Goal: Task Accomplishment & Management: Complete application form

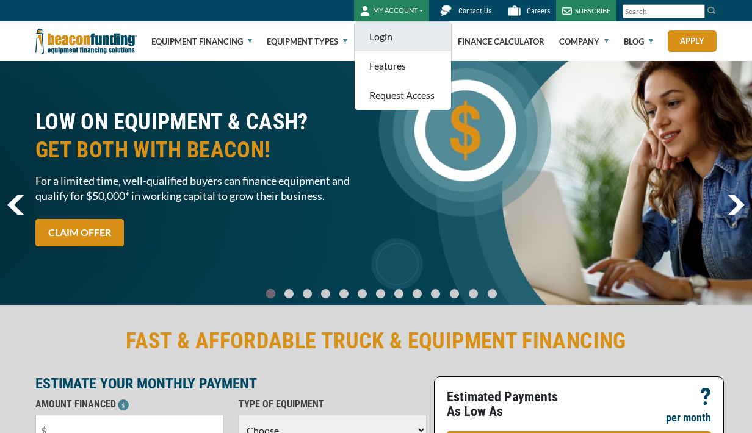
click at [379, 40] on link "Login" at bounding box center [403, 36] width 96 height 29
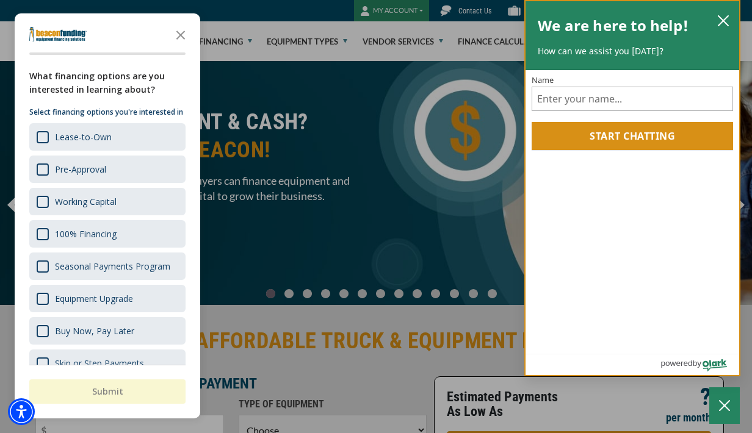
click at [727, 16] on icon "close chatbox" at bounding box center [723, 21] width 12 height 12
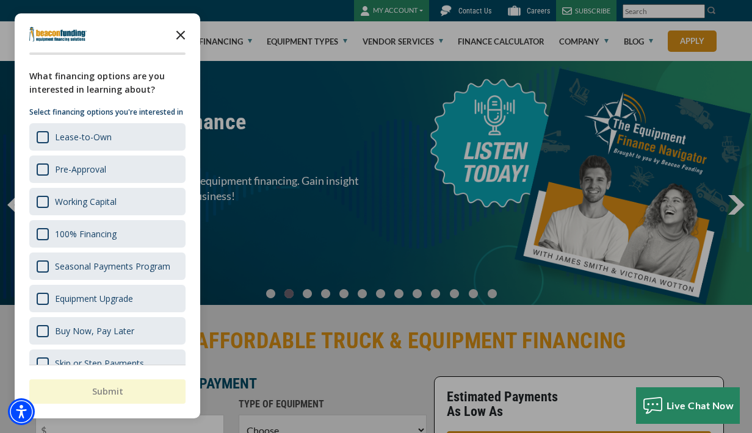
click at [181, 31] on icon "Close the survey" at bounding box center [180, 34] width 24 height 24
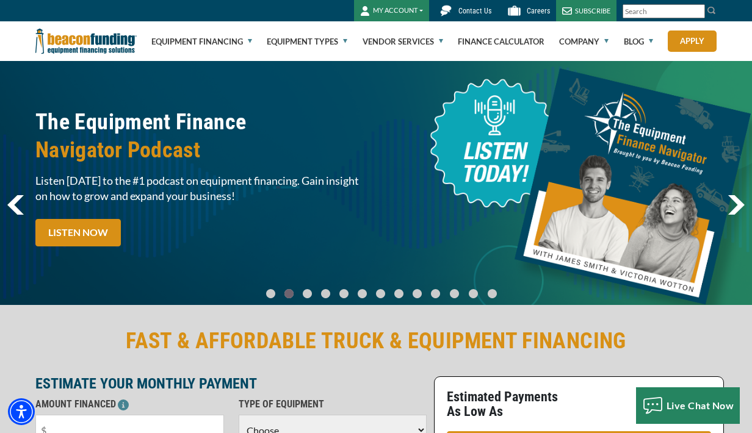
click at [415, 15] on button "MY ACCOUNT" at bounding box center [391, 10] width 75 height 21
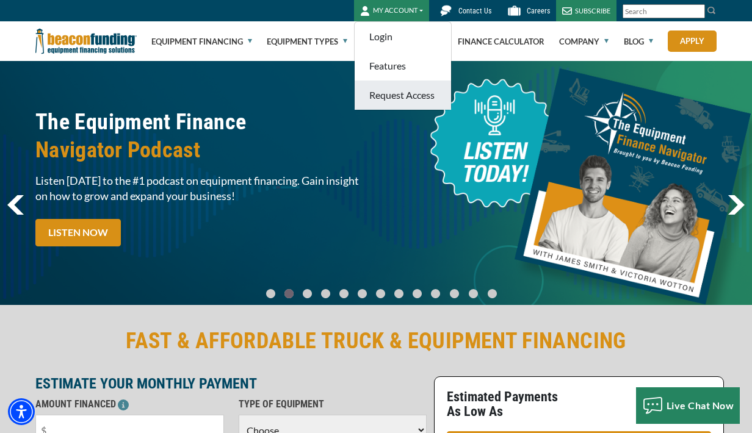
click at [395, 93] on link "Request Access" at bounding box center [403, 95] width 96 height 29
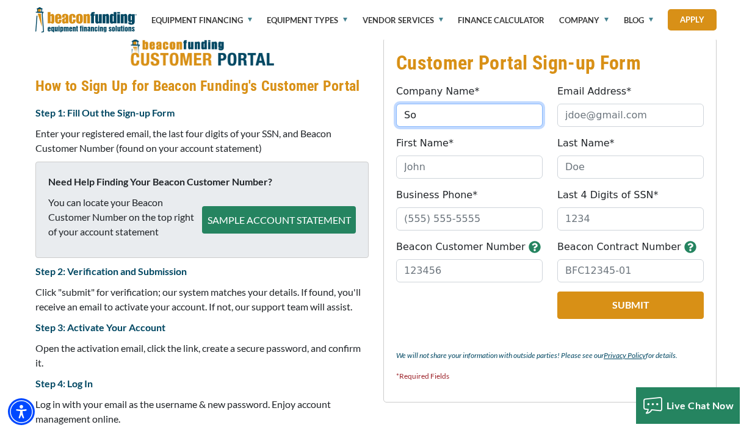
type input "S"
type input "Southern Touch Monograms"
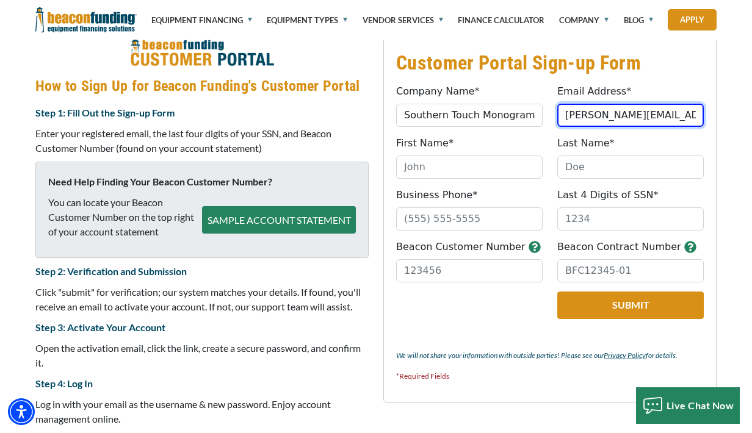
type input "[PERSON_NAME][EMAIL_ADDRESS][DOMAIN_NAME]"
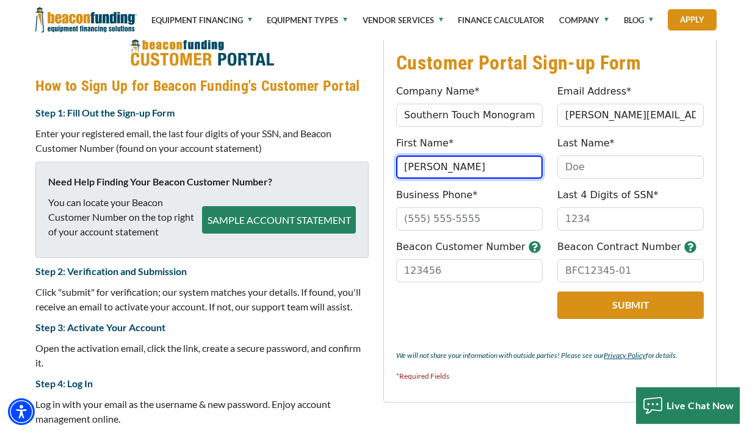
type input "[PERSON_NAME]"
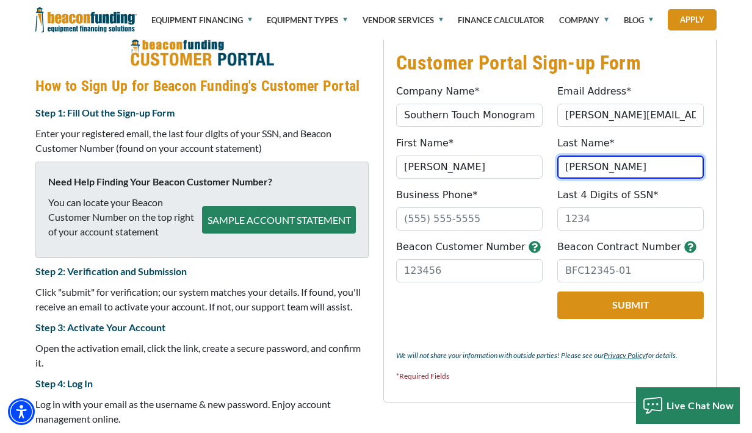
type input "[PERSON_NAME]"
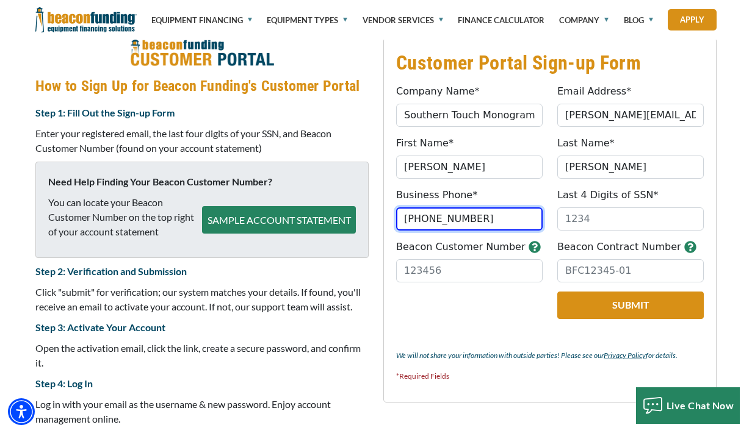
type input "[PHONE_NUMBER]"
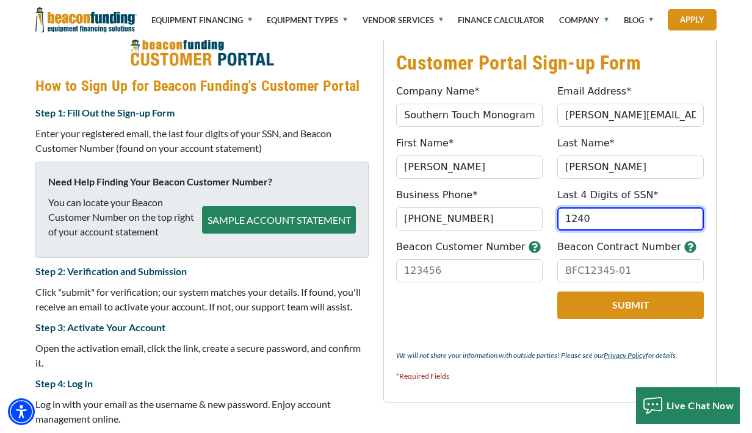
type input "1240"
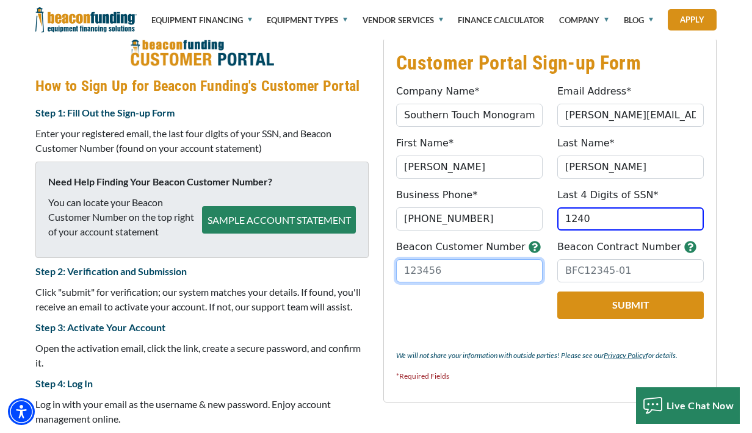
click at [462, 266] on input "Beacon Customer Number" at bounding box center [469, 270] width 146 height 23
type input "30333"
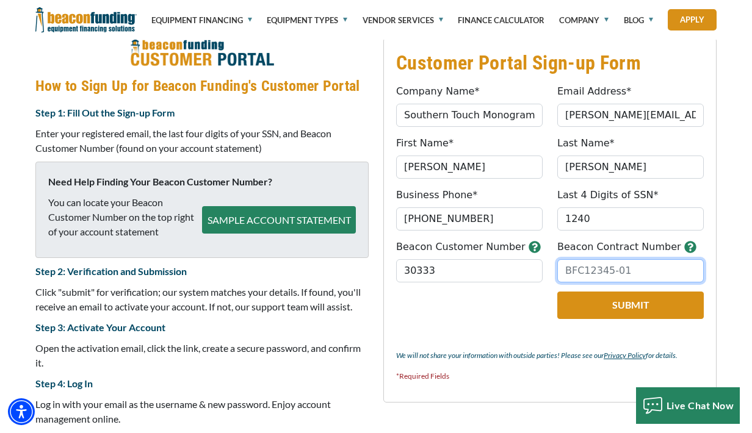
click at [646, 270] on input "Beacon Contract Number" at bounding box center [630, 270] width 146 height 23
paste input "BFC17371-01"
type input "BFC17371-01"
click at [684, 247] on icon "button" at bounding box center [690, 247] width 12 height 12
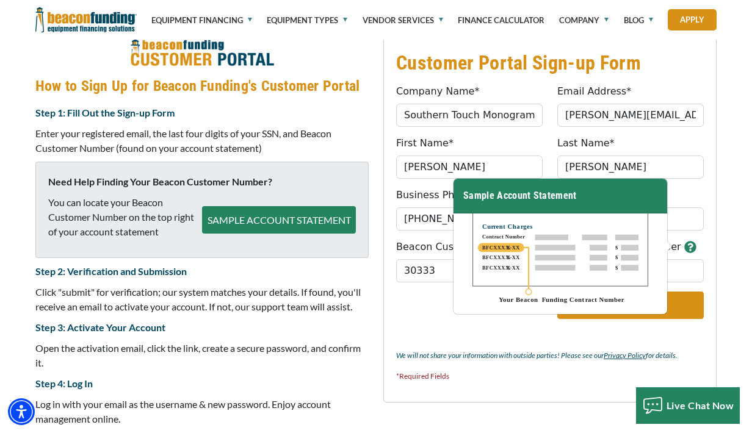
click at [730, 235] on div "Customer Portal Sign-up Form Company Name* Southern Touch Monograms Please prov…" at bounding box center [376, 235] width 752 height 444
click at [684, 247] on icon "button" at bounding box center [690, 247] width 12 height 12
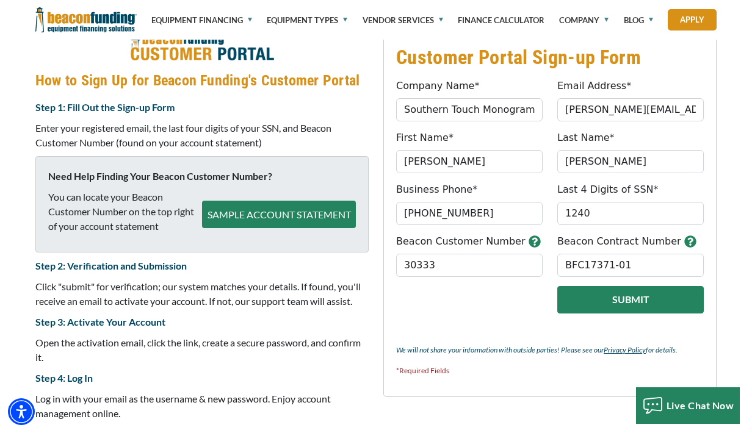
scroll to position [503, 0]
click at [623, 301] on button "Submit" at bounding box center [630, 299] width 146 height 27
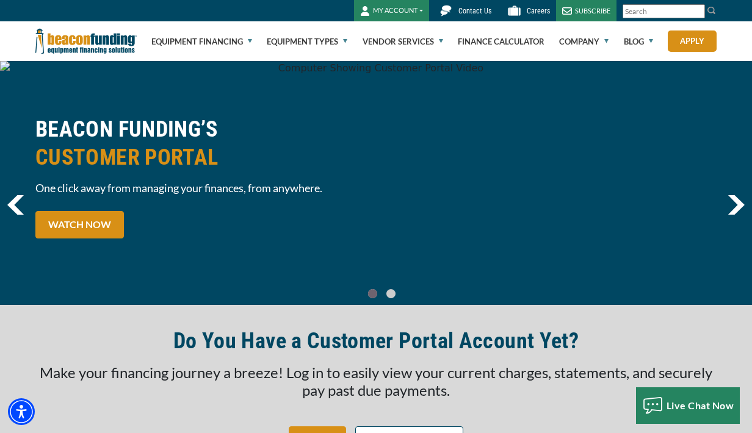
scroll to position [0, 0]
